Goal: Task Accomplishment & Management: Use online tool/utility

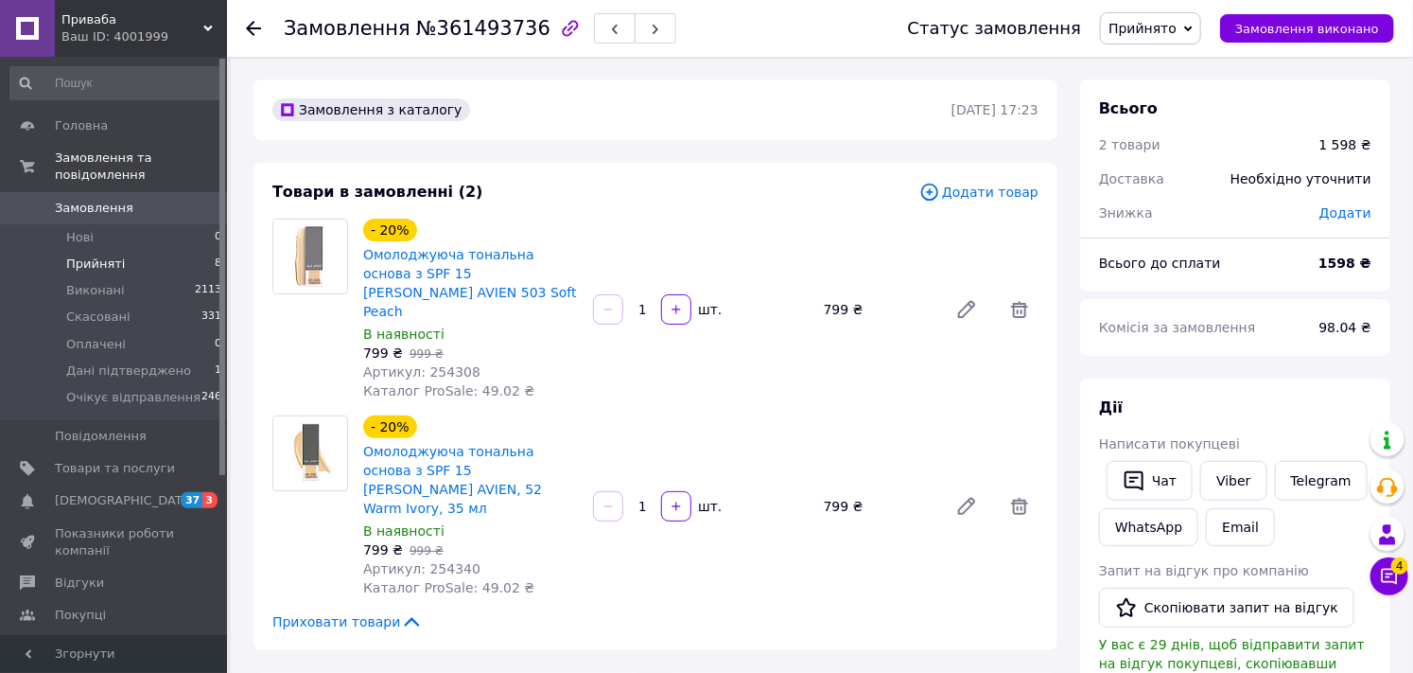
click at [158, 251] on li "Прийняті 8" at bounding box center [116, 264] width 233 height 26
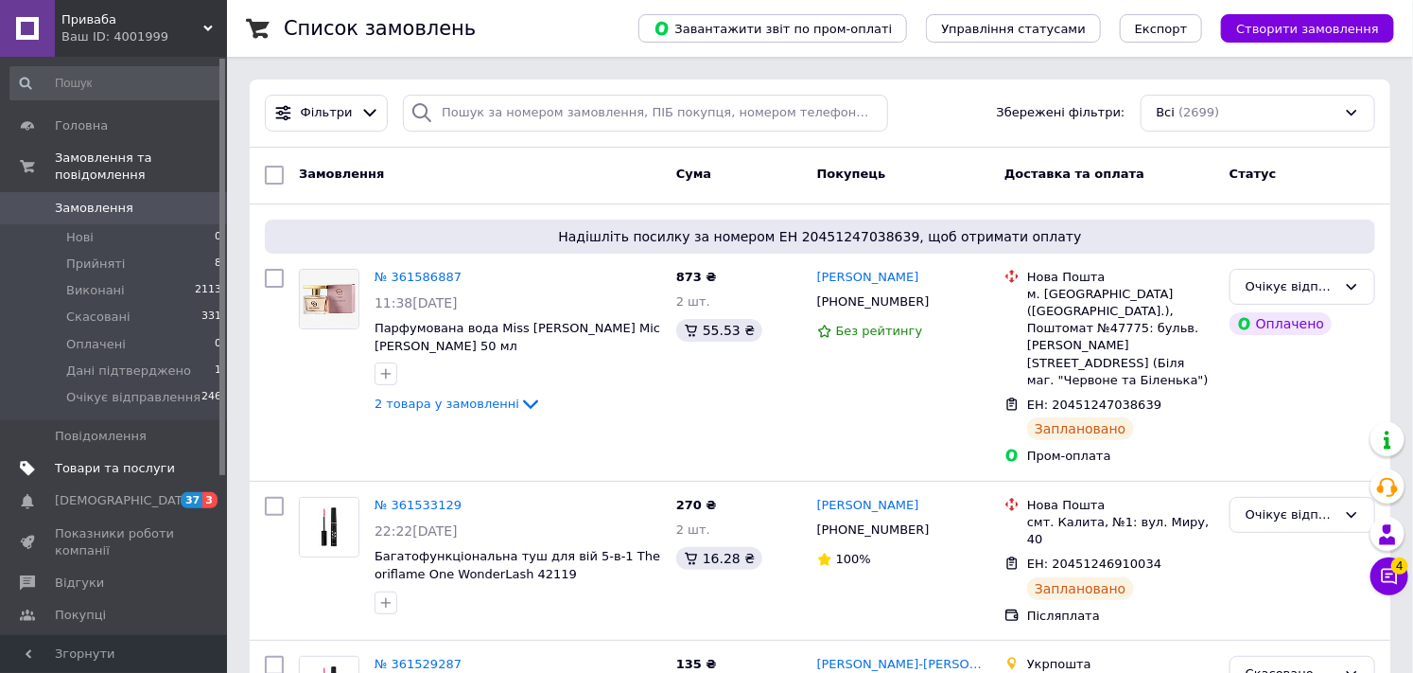
click at [133, 460] on span "Товари та послуги" at bounding box center [115, 468] width 120 height 17
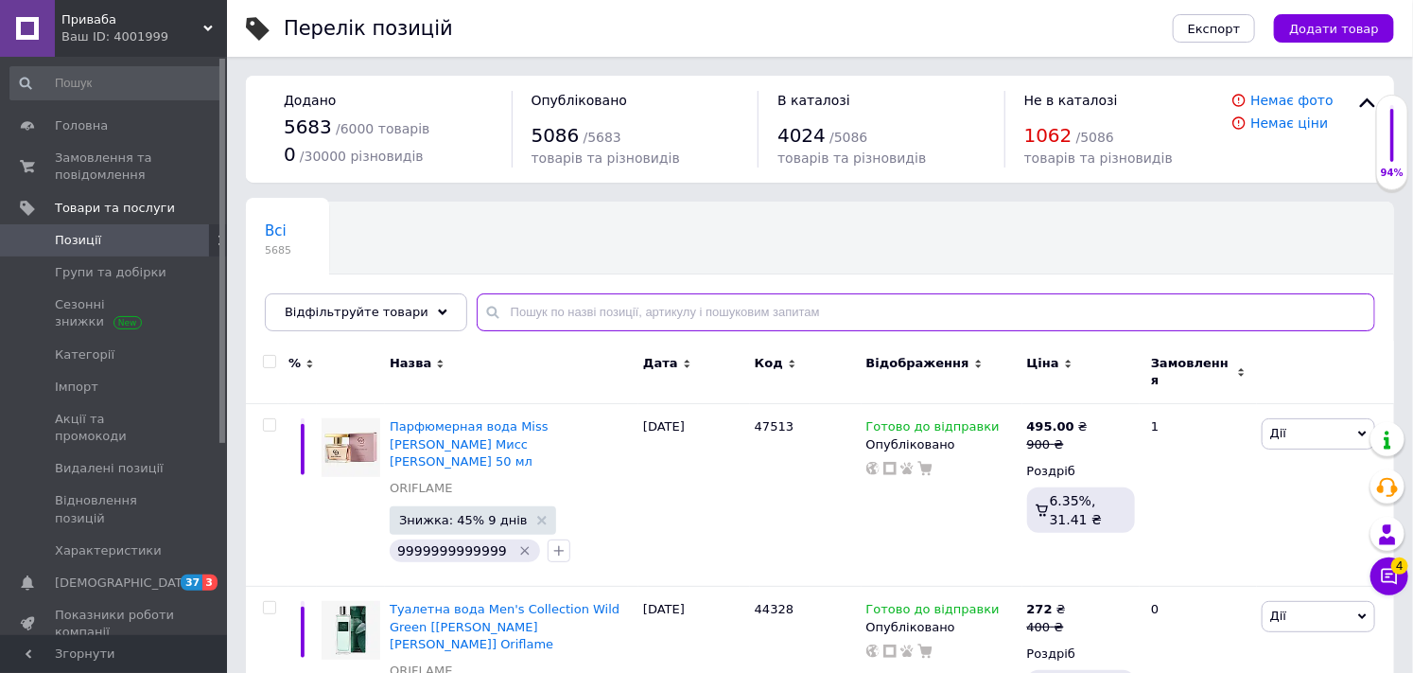
click at [509, 312] on input "text" at bounding box center [926, 312] width 899 height 38
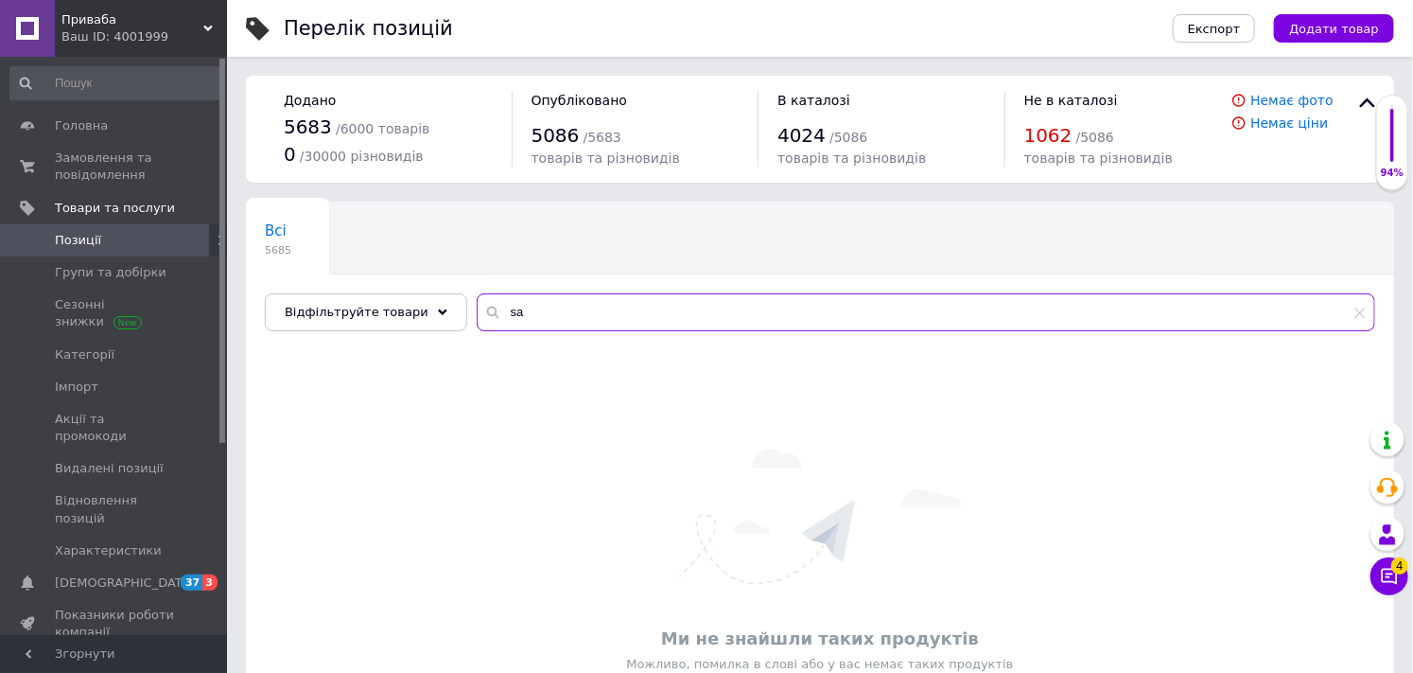
type input "s"
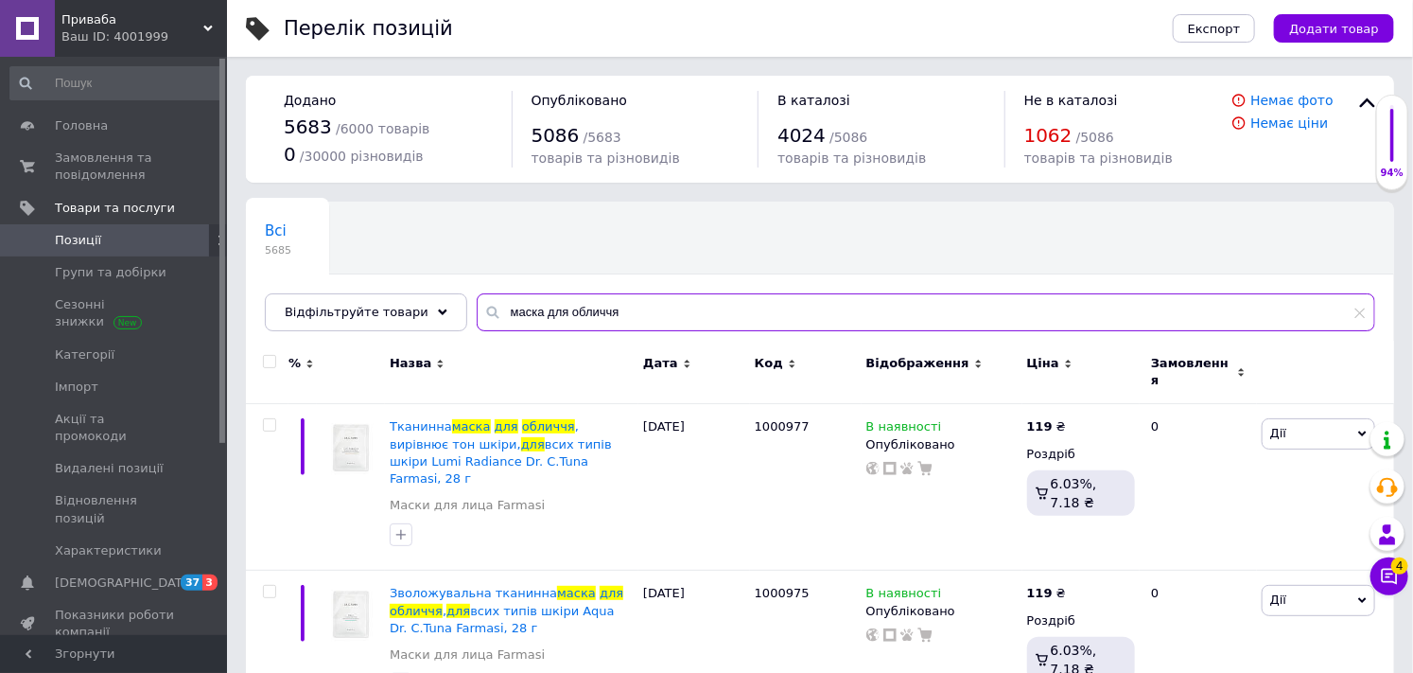
click at [492, 316] on input "маска для обличчя" at bounding box center [926, 312] width 899 height 38
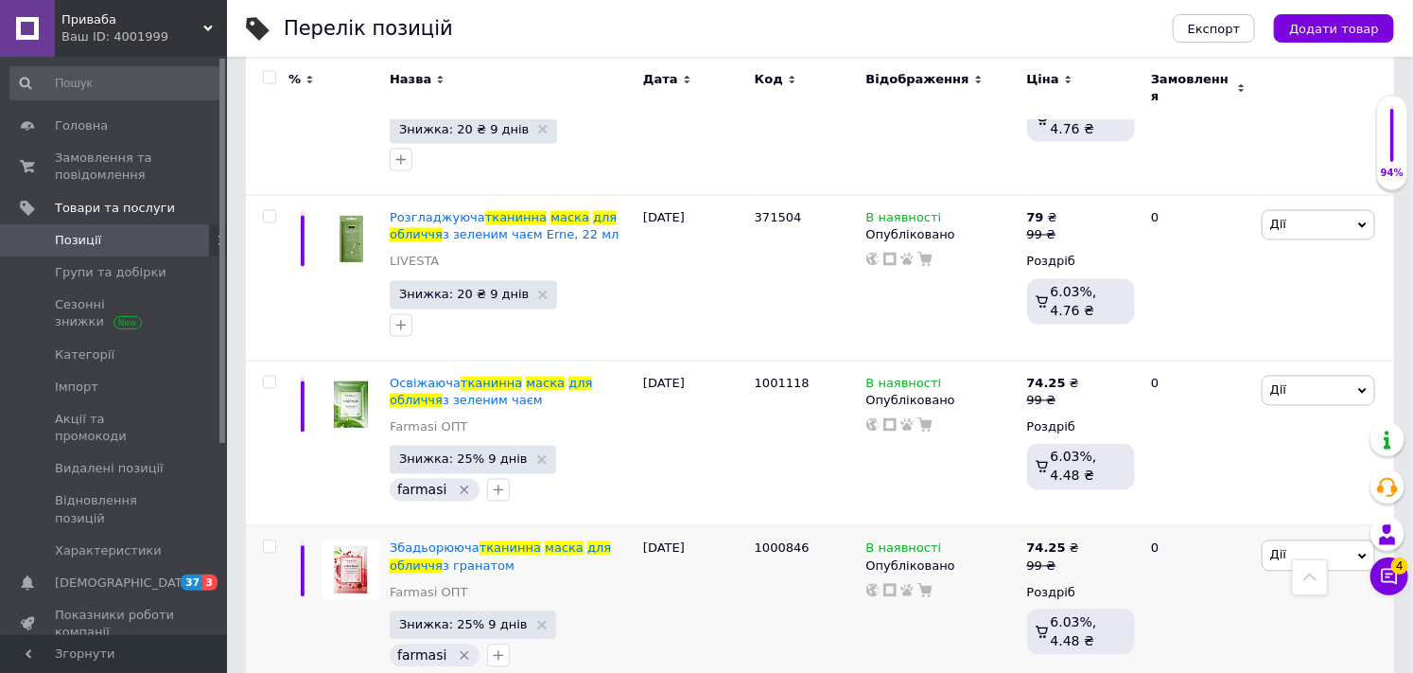
scroll to position [1349, 0]
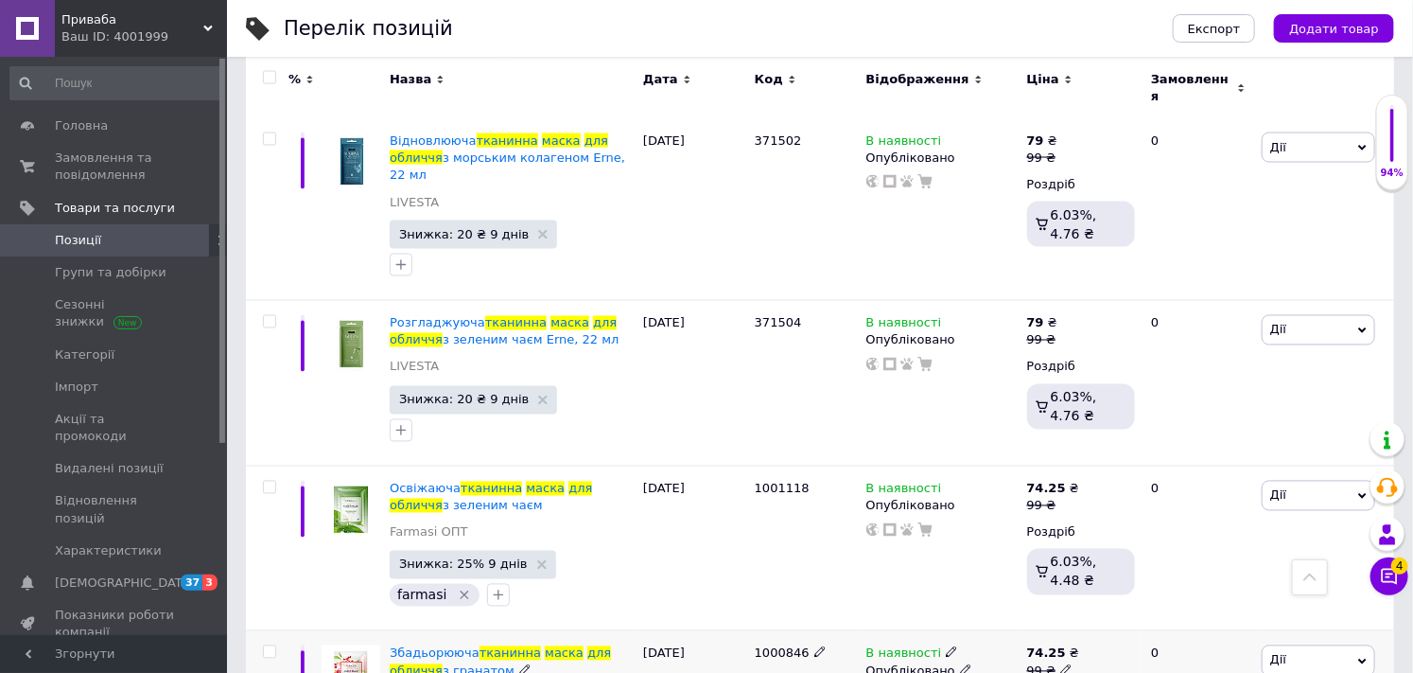
type input "тканинна маска для обличчя"
